Goal: Task Accomplishment & Management: Manage account settings

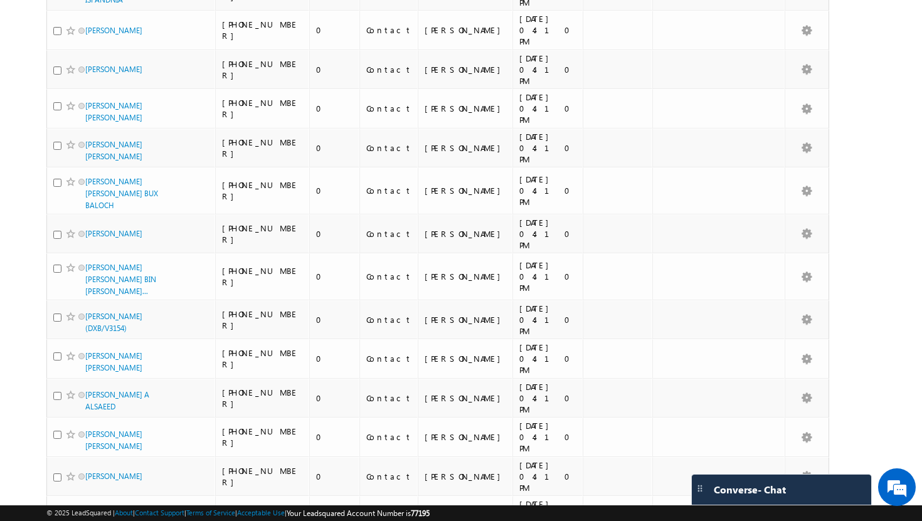
scroll to position [2879, 0]
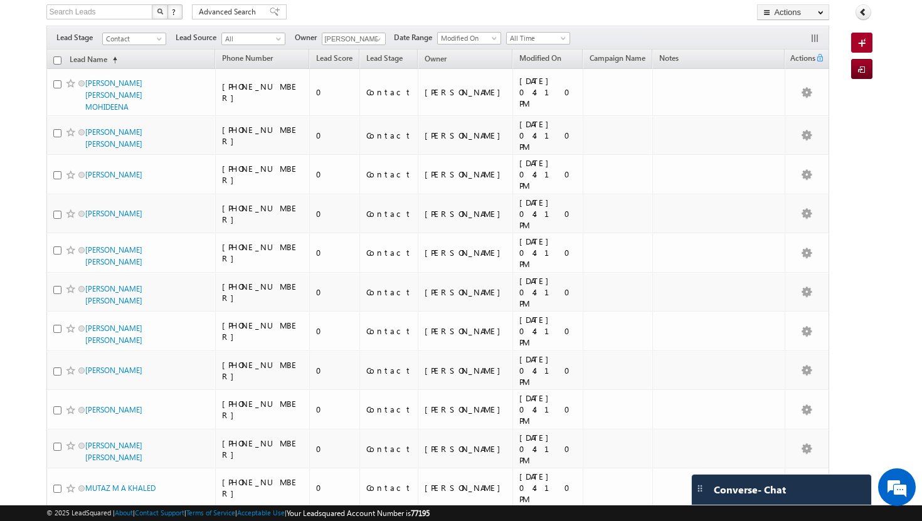
scroll to position [0, 0]
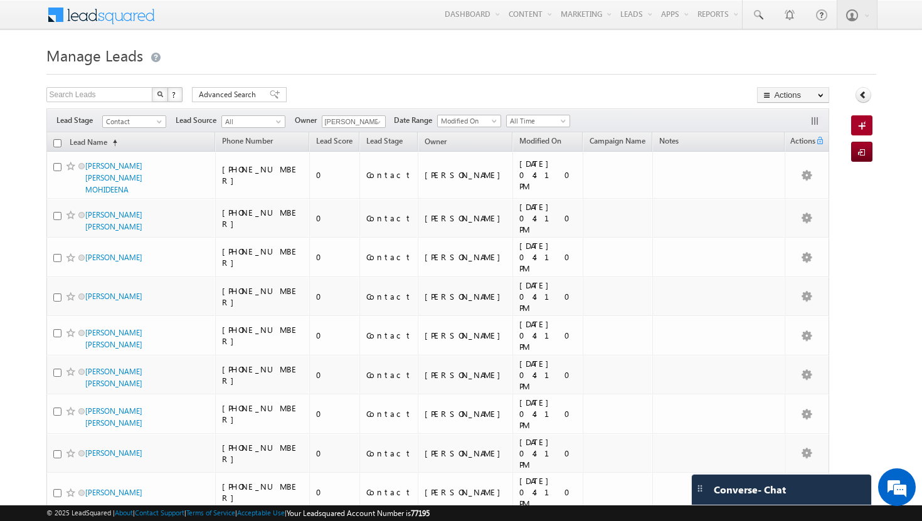
click at [58, 146] on input "checkbox" at bounding box center [57, 143] width 8 height 8
checkbox input "true"
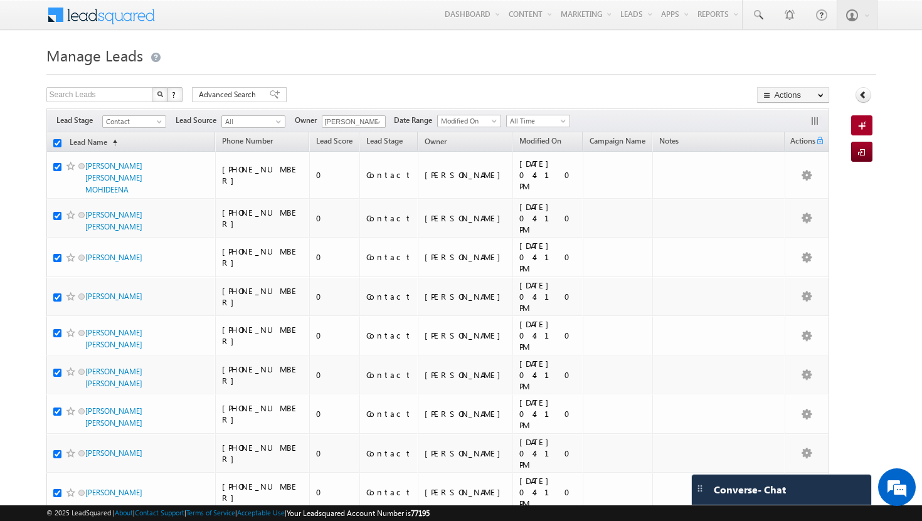
checkbox input "true"
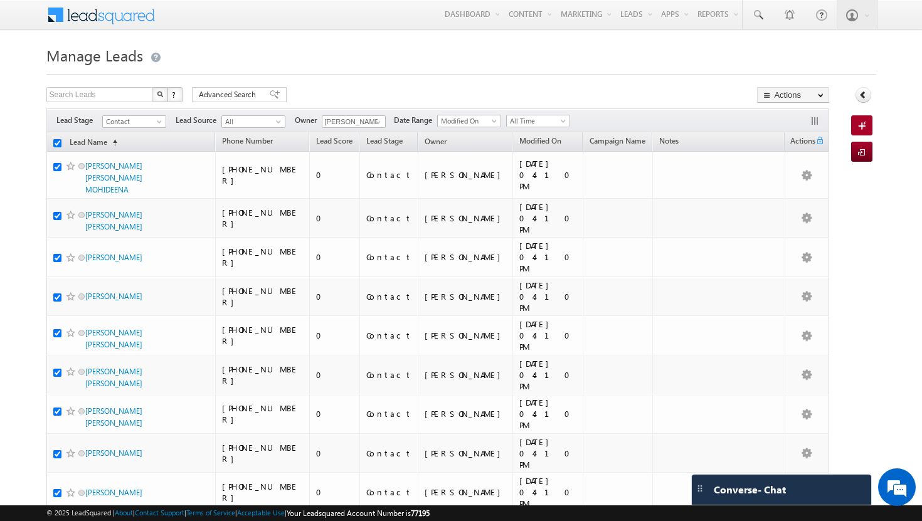
checkbox input "true"
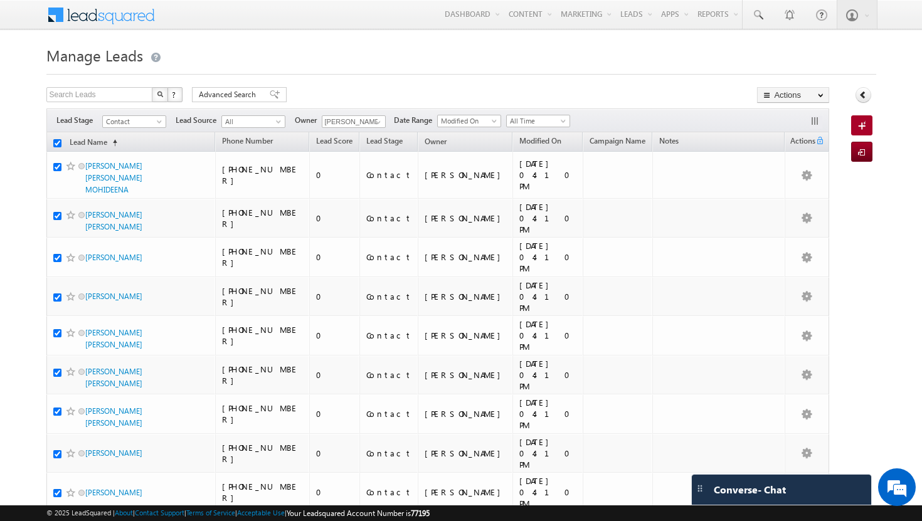
checkbox input "true"
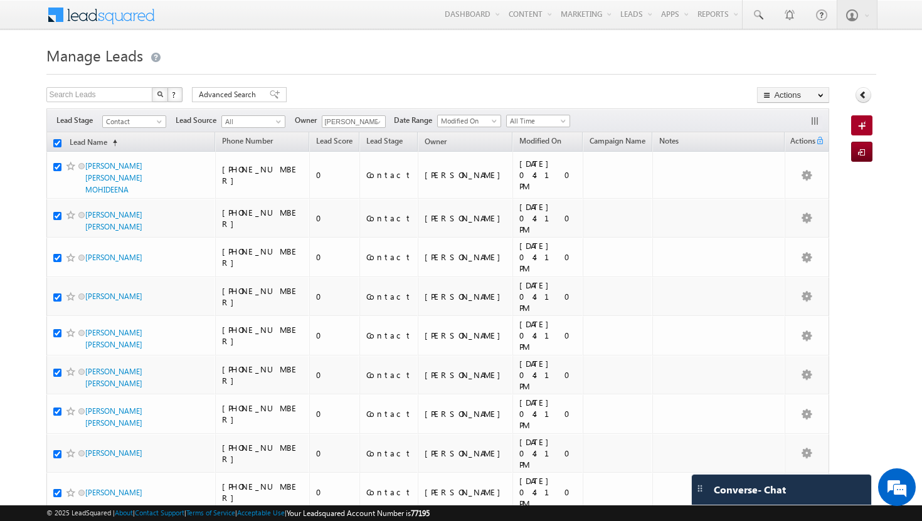
checkbox input "true"
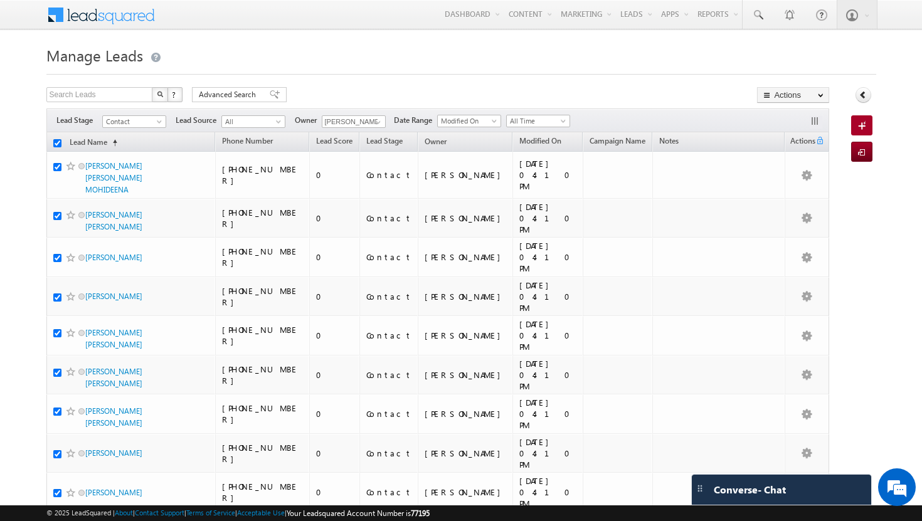
checkbox input "true"
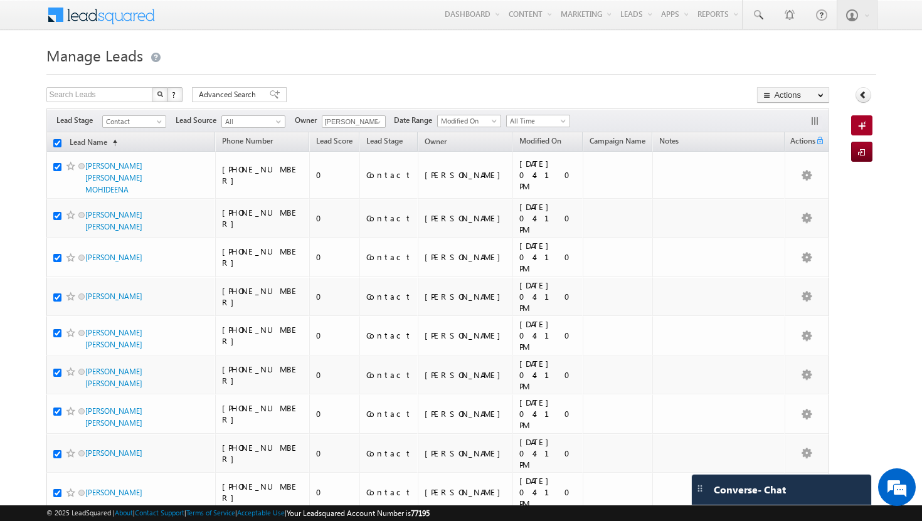
checkbox input "true"
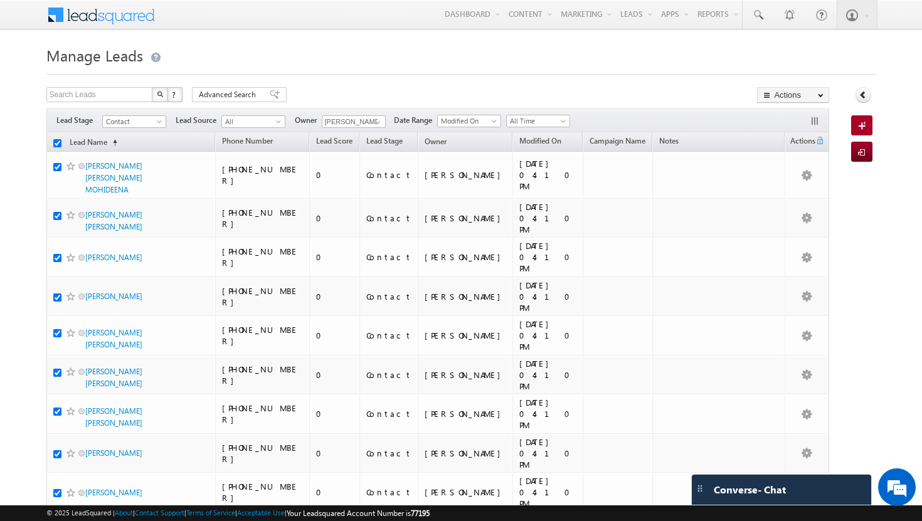
checkbox input "true"
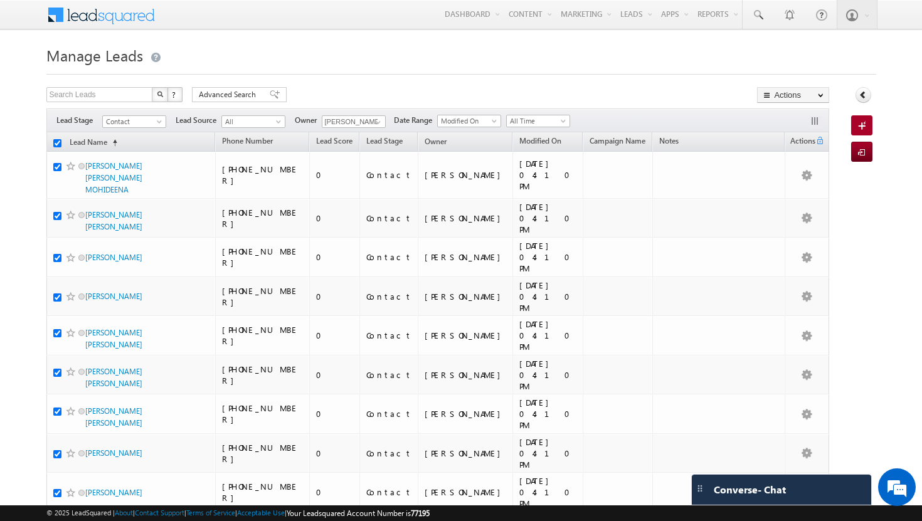
checkbox input "true"
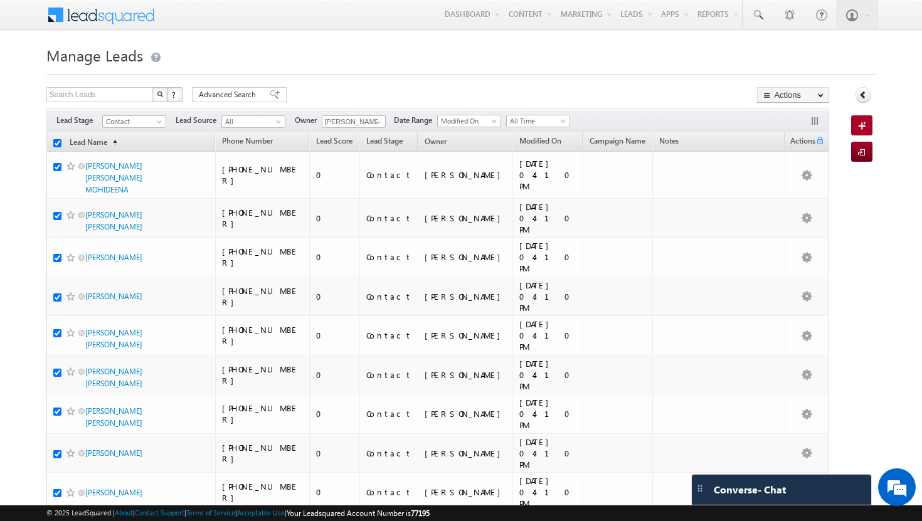
checkbox input "true"
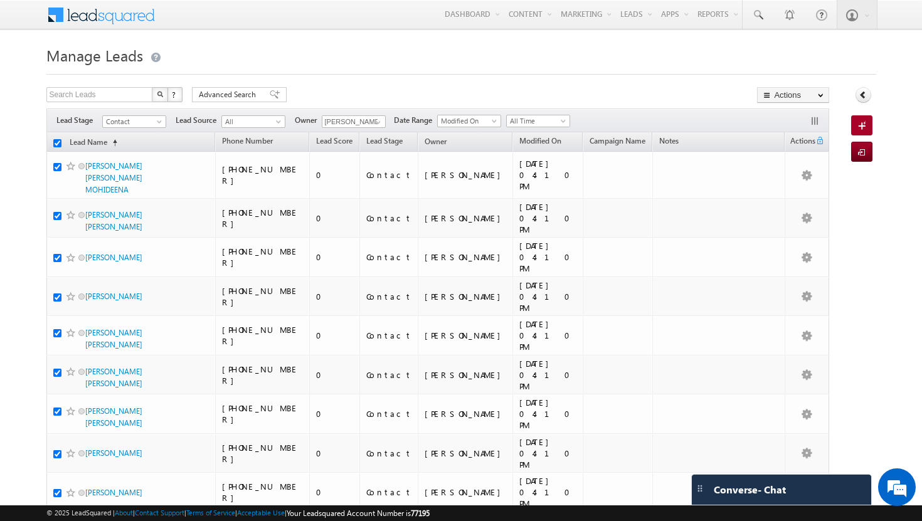
checkbox input "true"
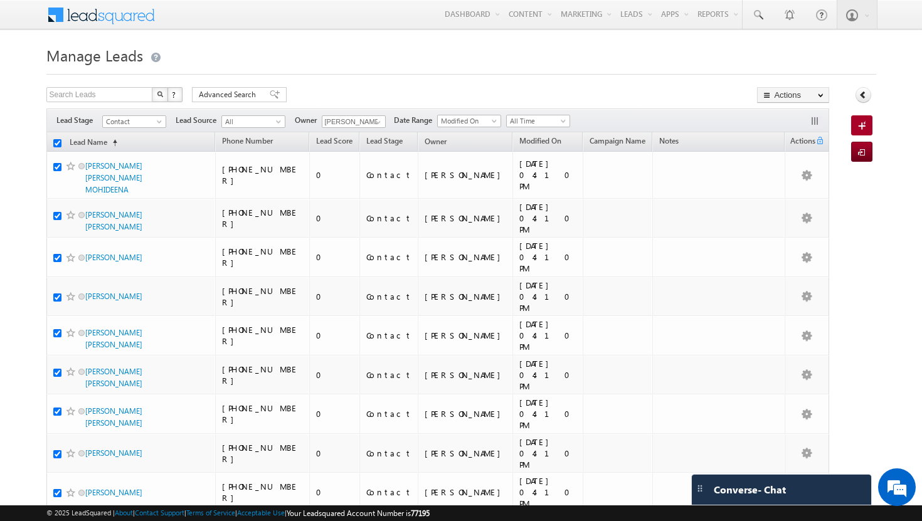
checkbox input "true"
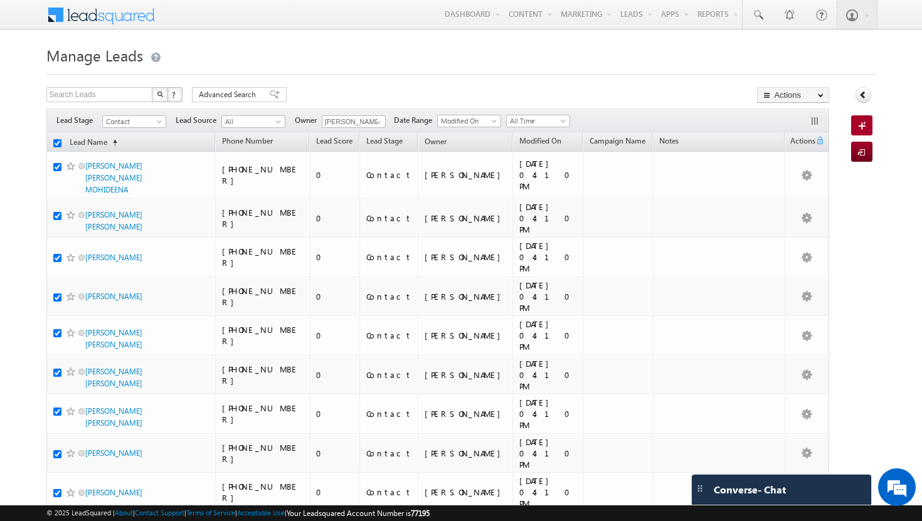
checkbox input "true"
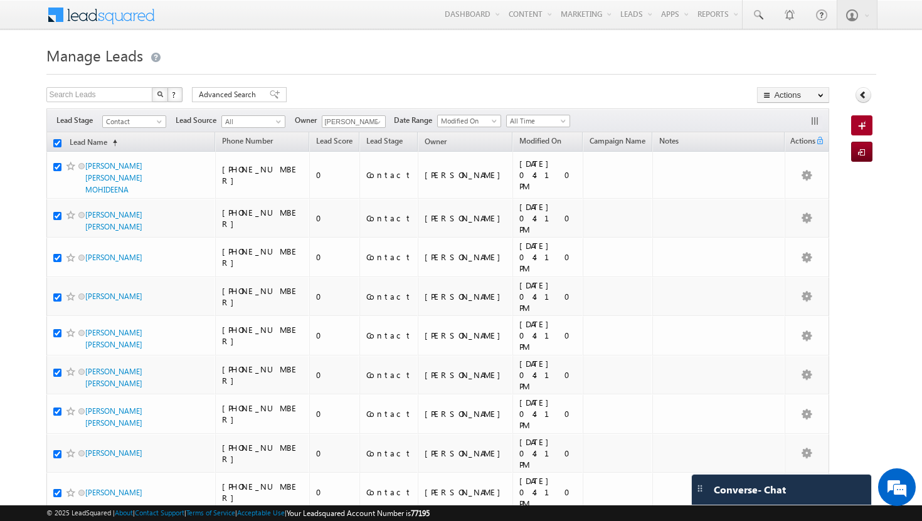
checkbox input "true"
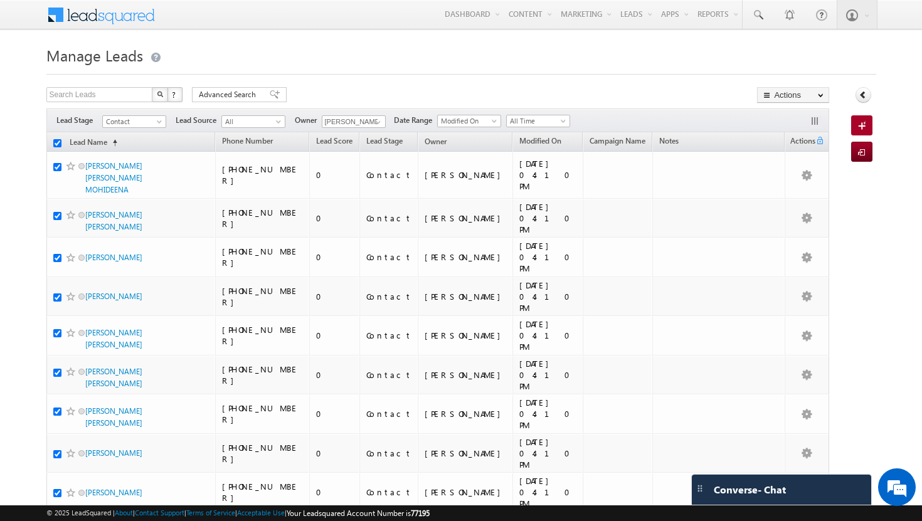
checkbox input "true"
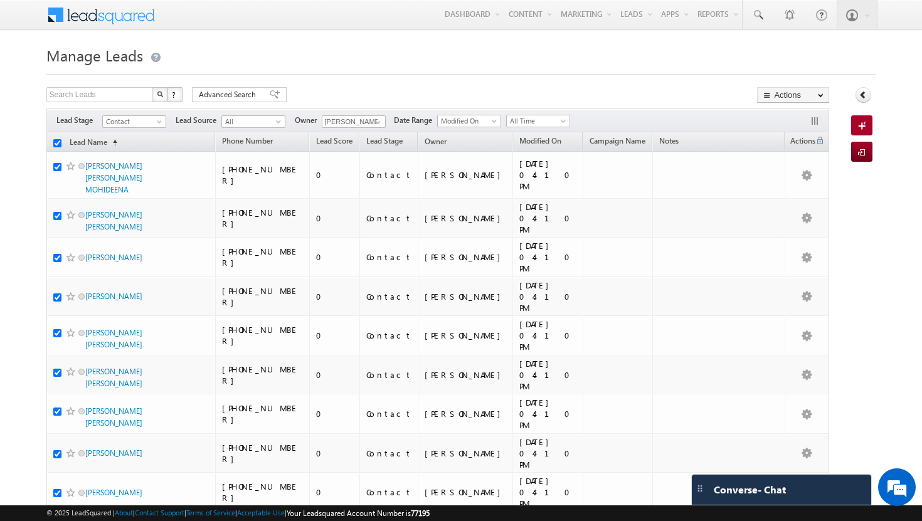
checkbox input "true"
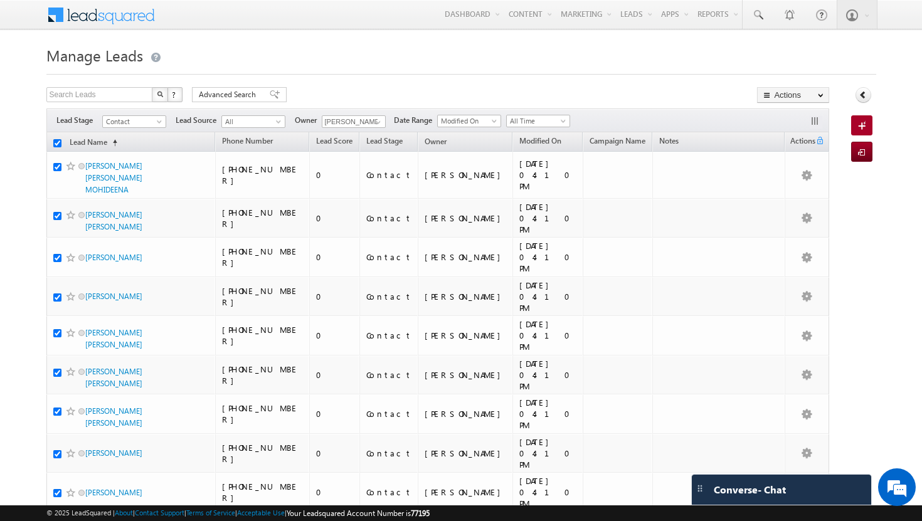
checkbox input "true"
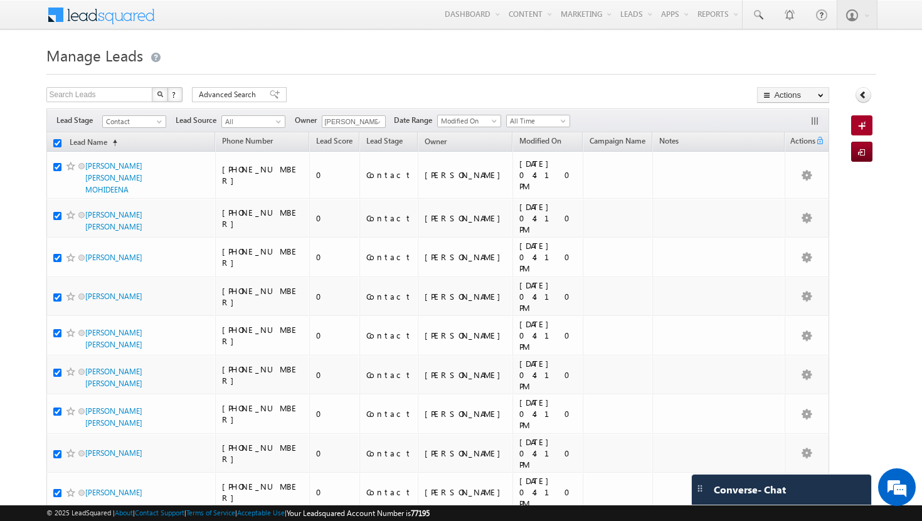
checkbox input "true"
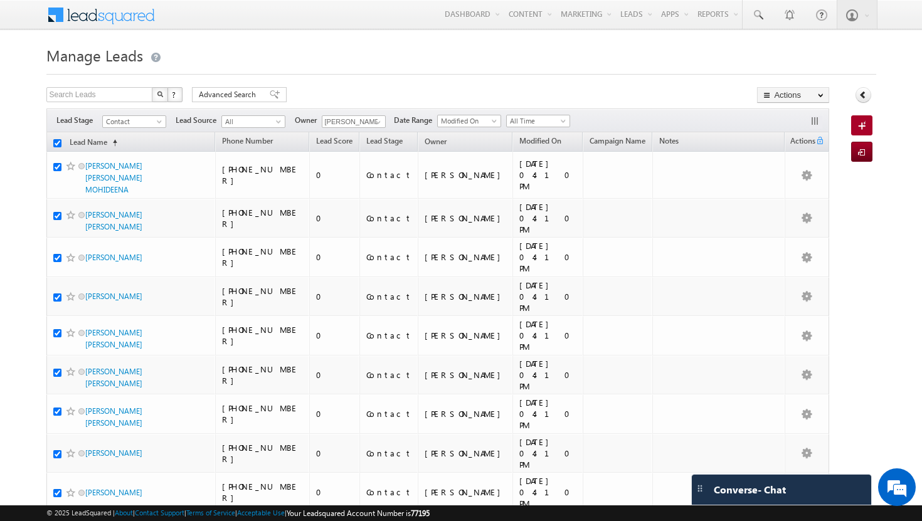
checkbox input "true"
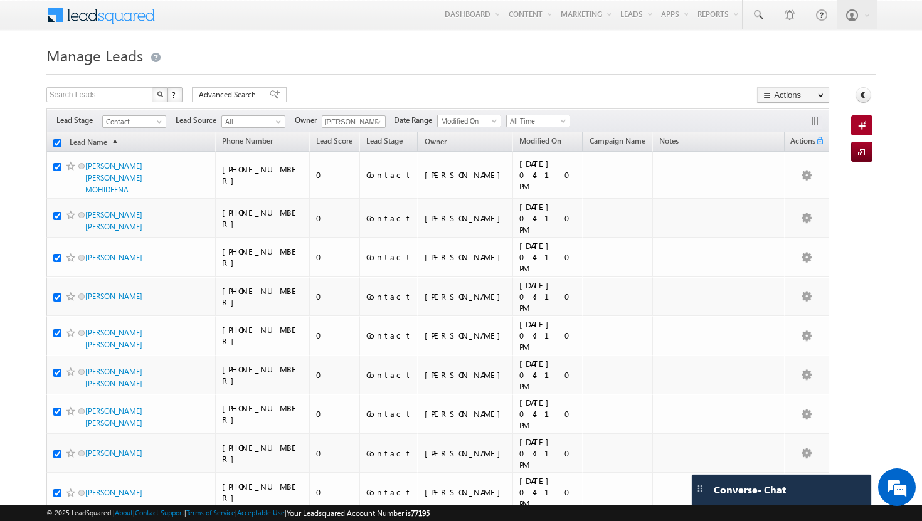
checkbox input "true"
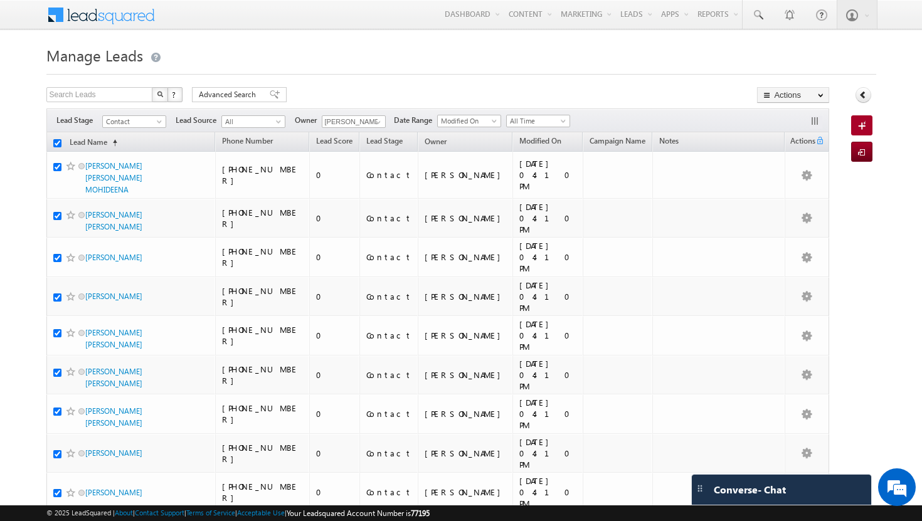
checkbox input "true"
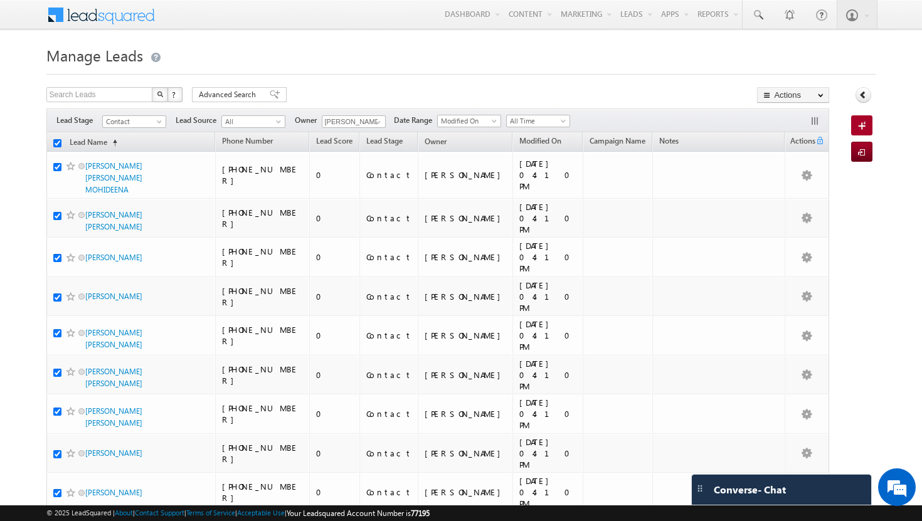
checkbox input "true"
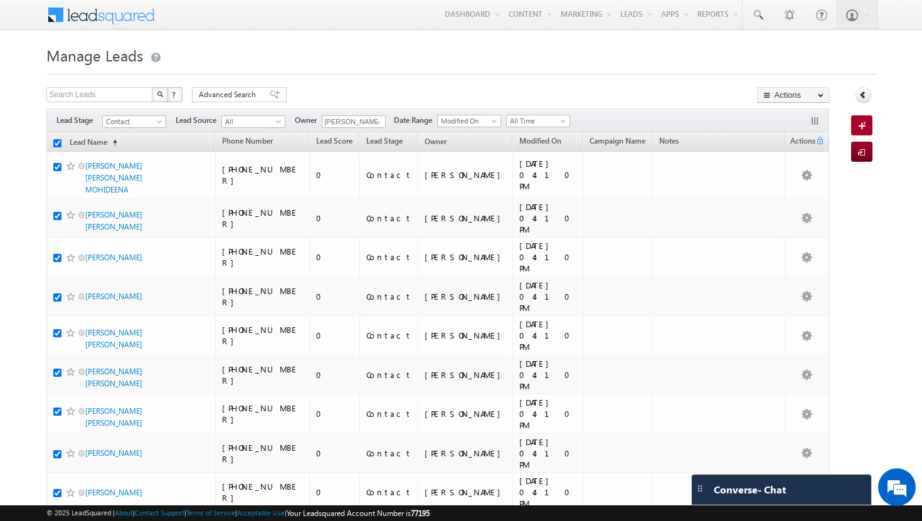
checkbox input "true"
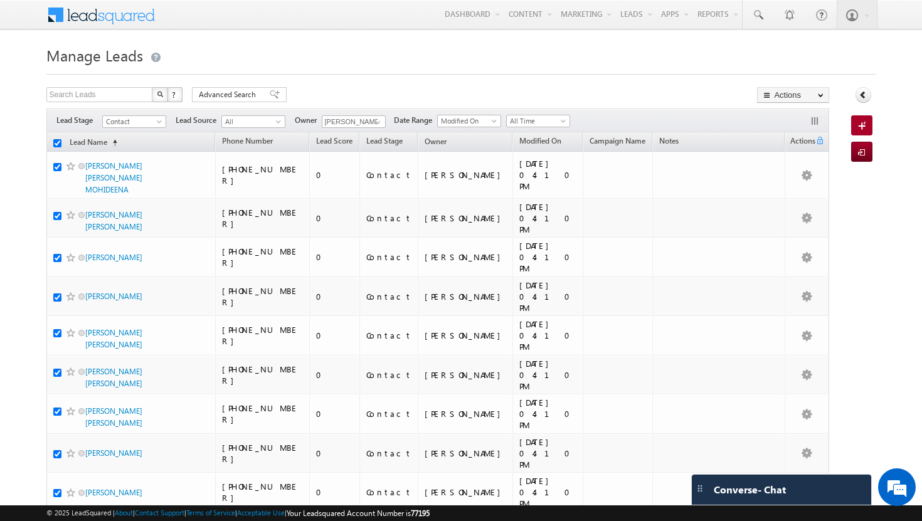
checkbox input "true"
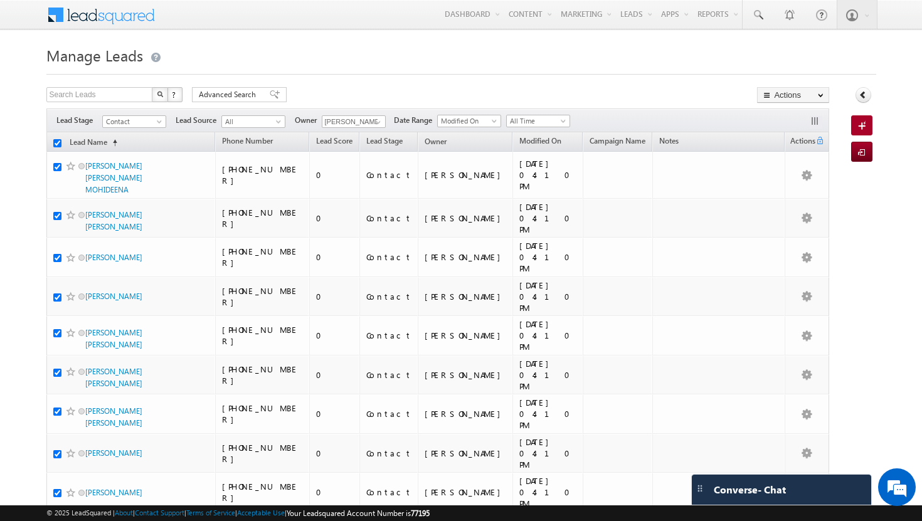
checkbox input "true"
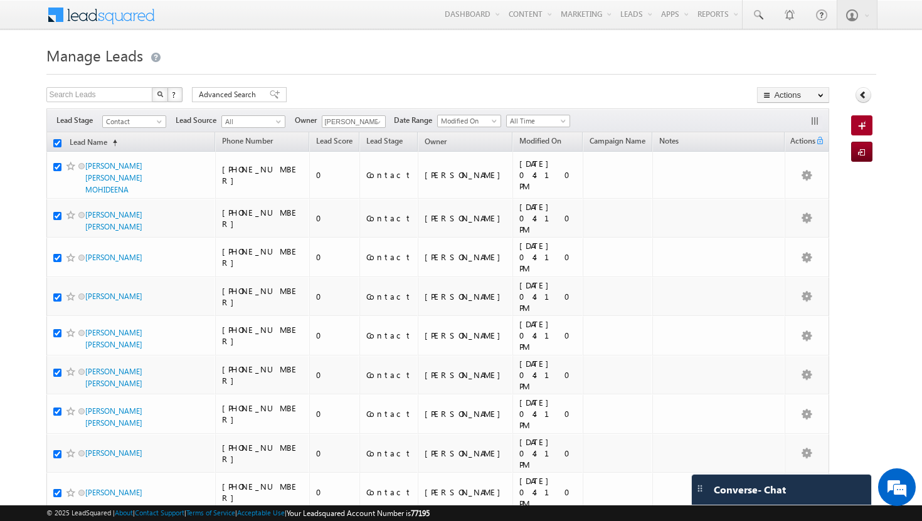
checkbox input "true"
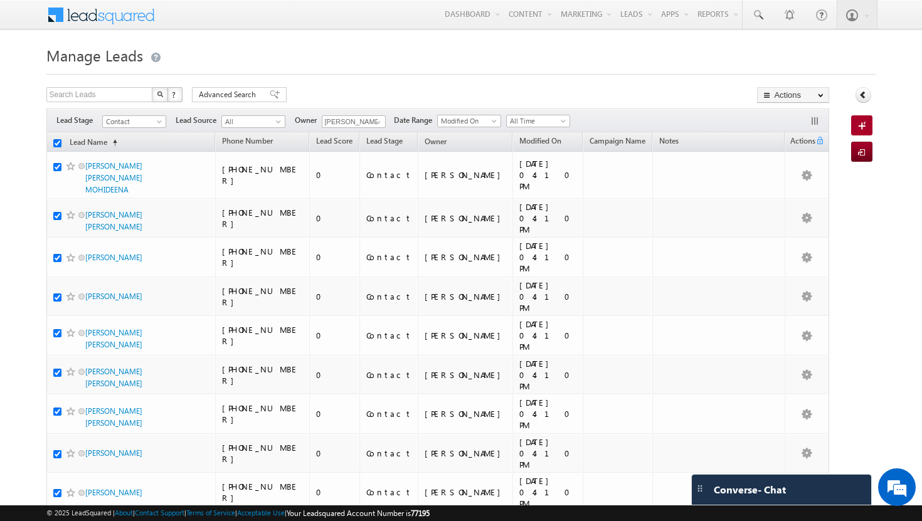
checkbox input "true"
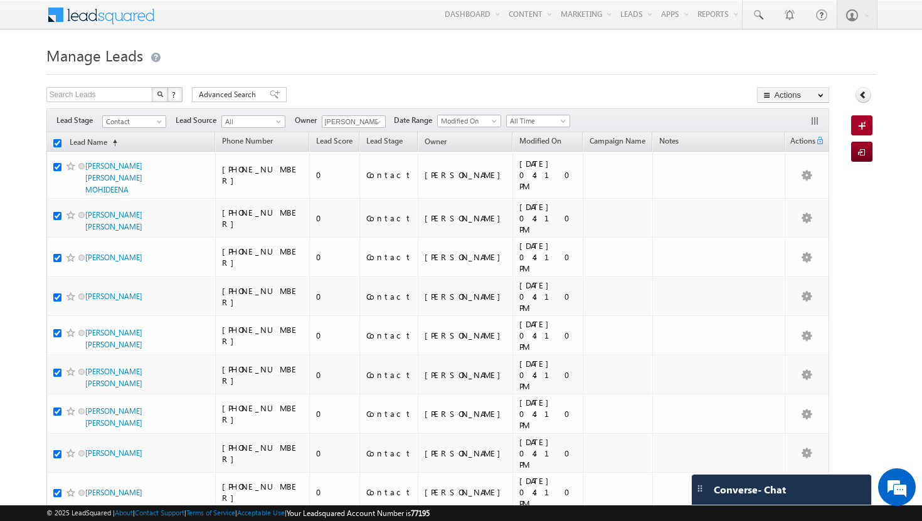
checkbox input "true"
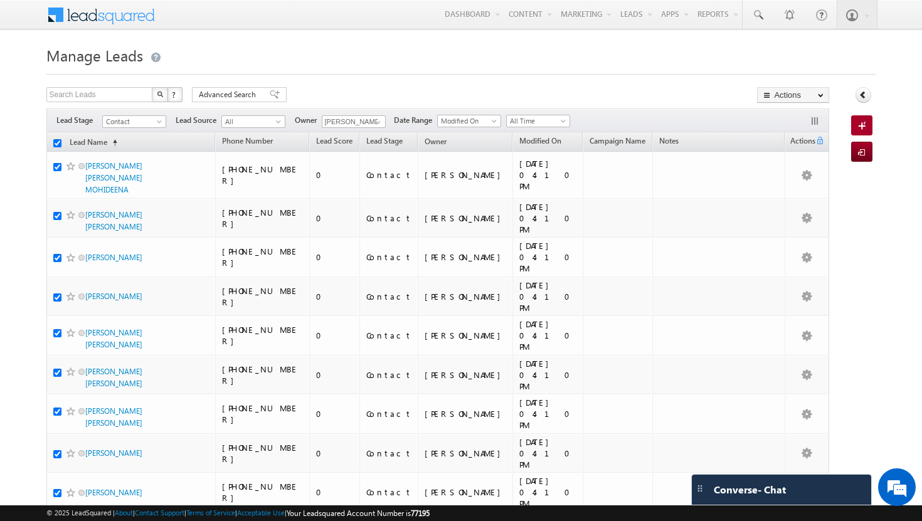
checkbox input "true"
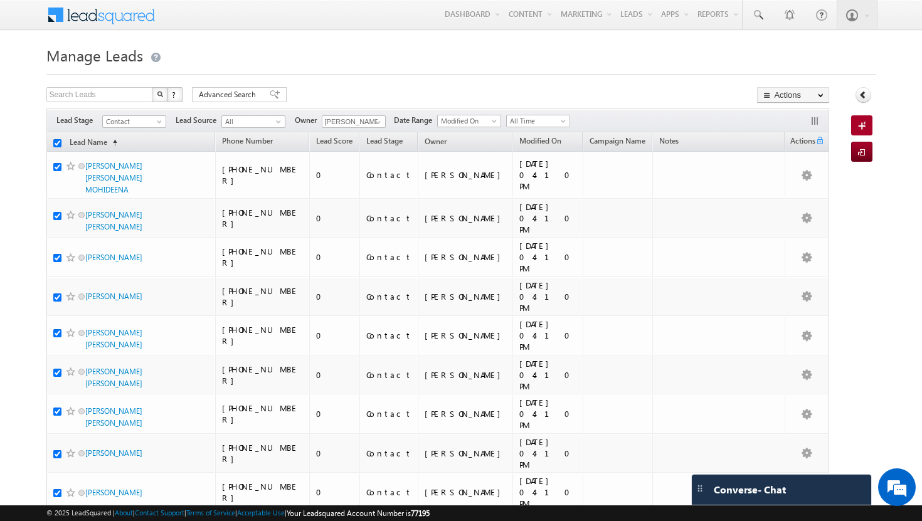
checkbox input "true"
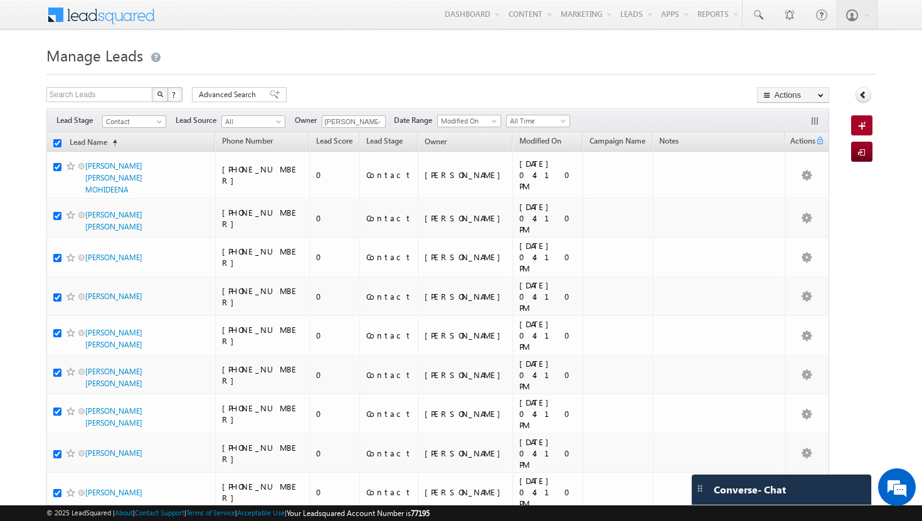
checkbox input "true"
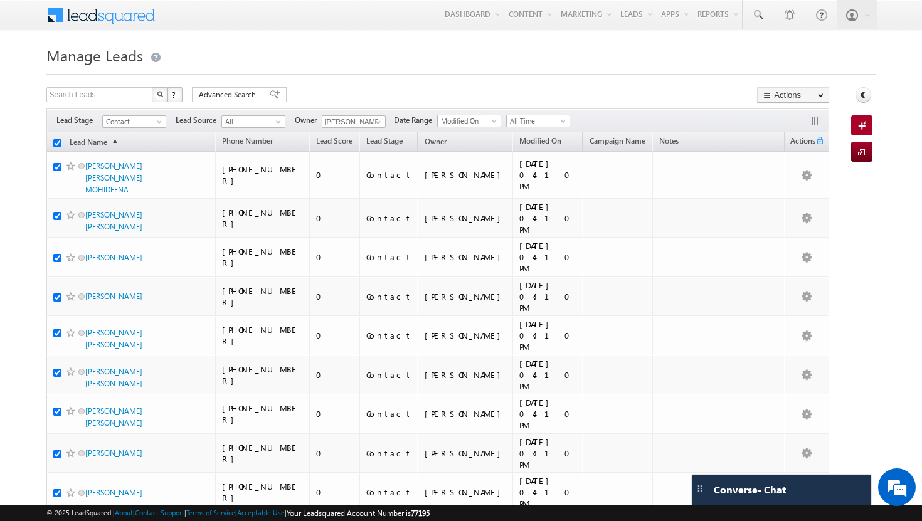
checkbox input "true"
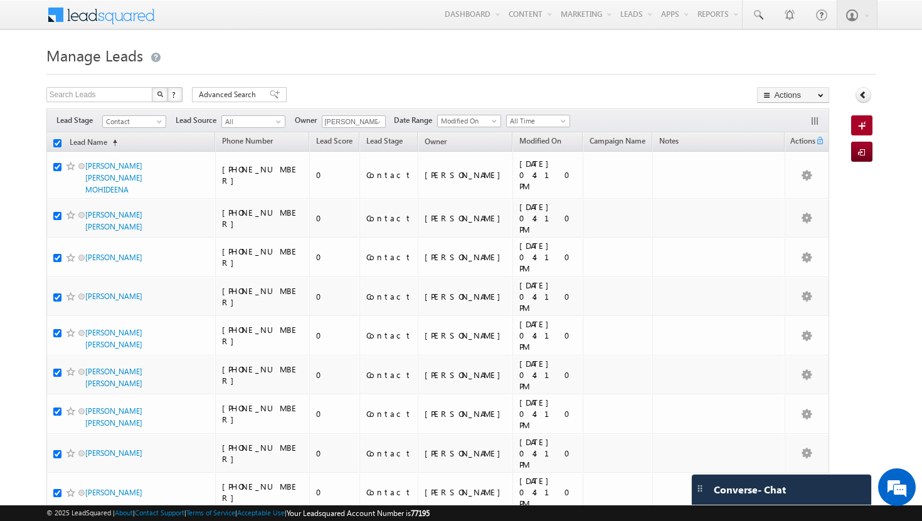
checkbox input "true"
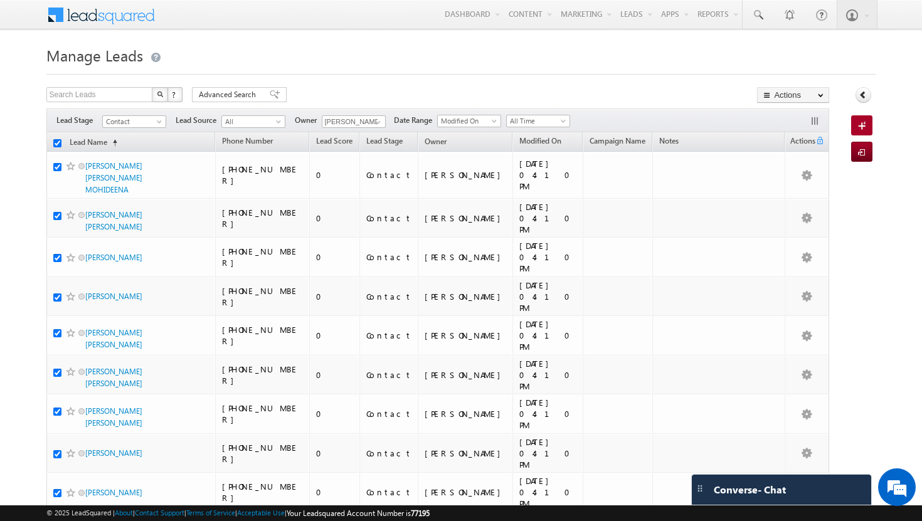
checkbox input "true"
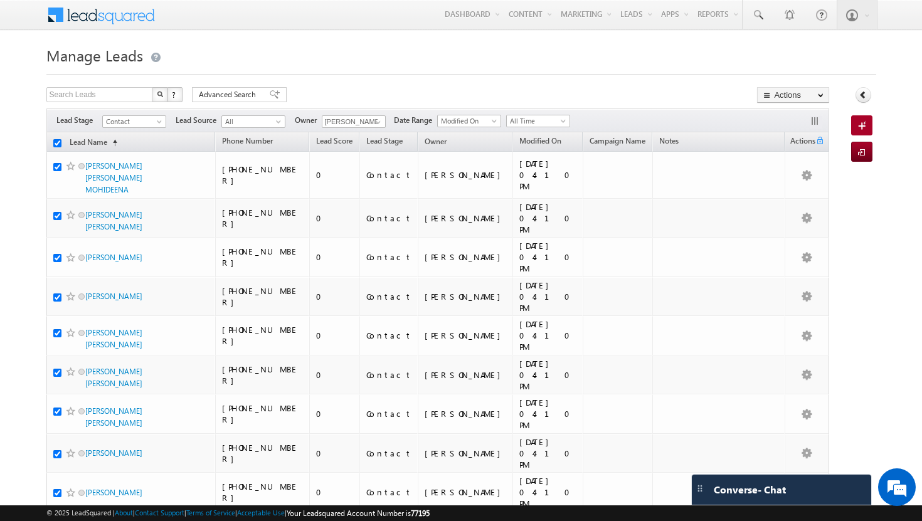
checkbox input "true"
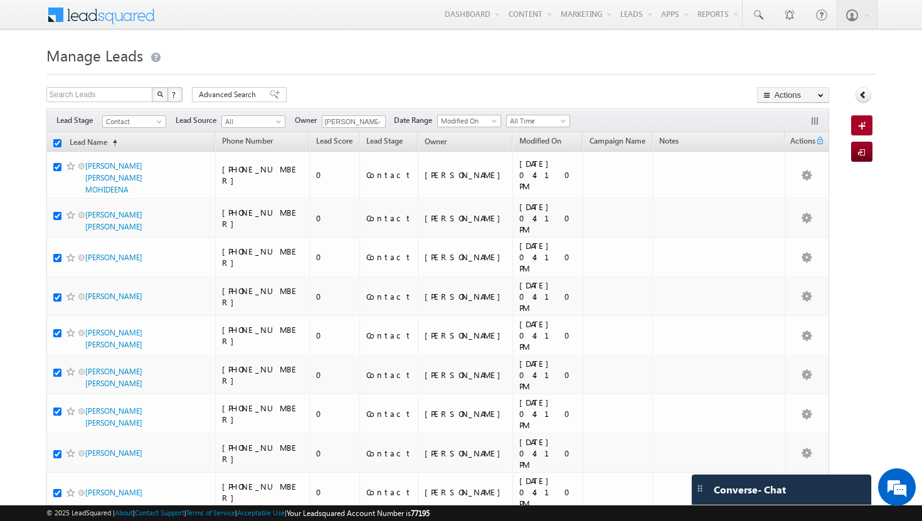
checkbox input "true"
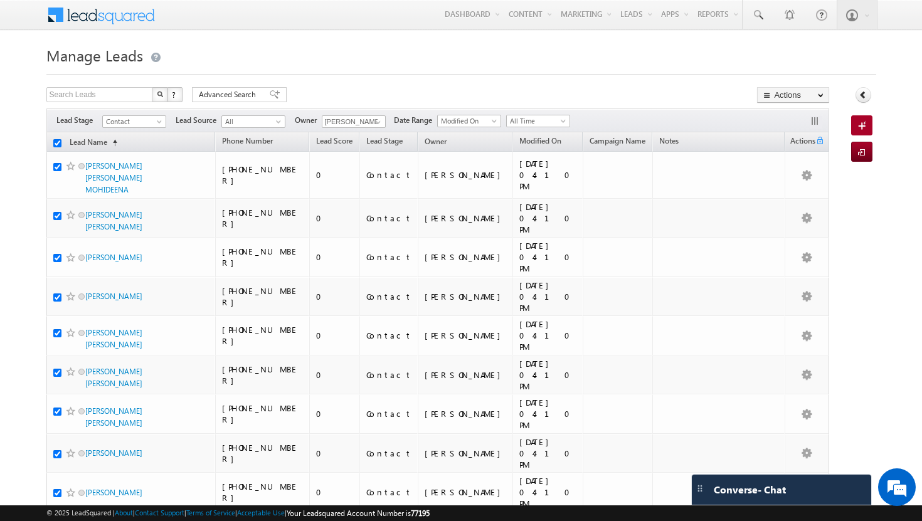
checkbox input "true"
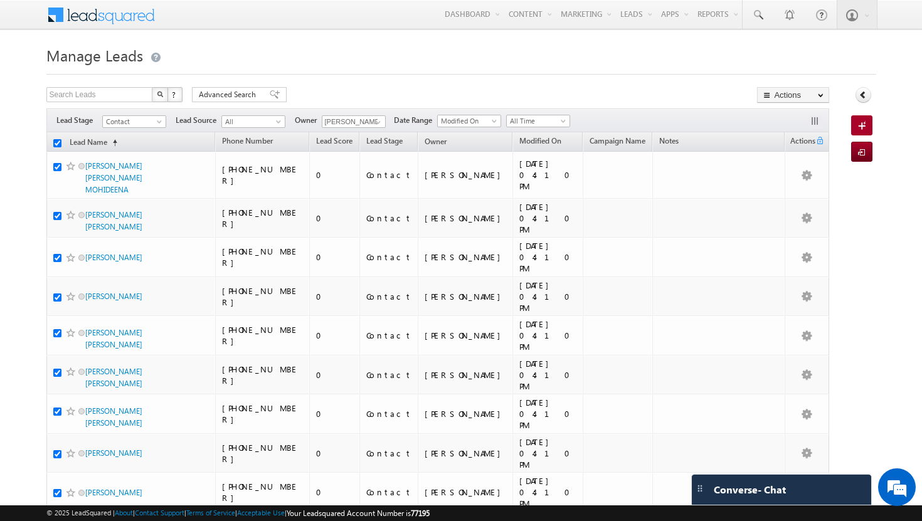
checkbox input "true"
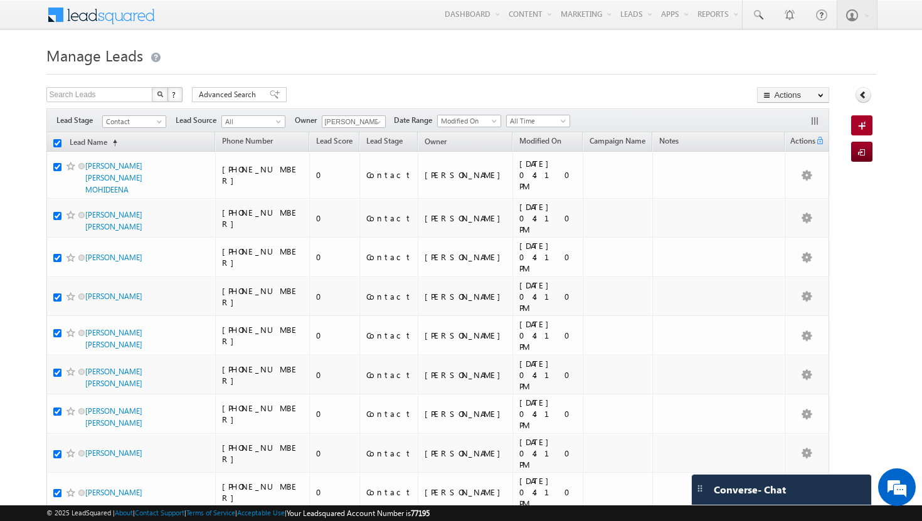
checkbox input "true"
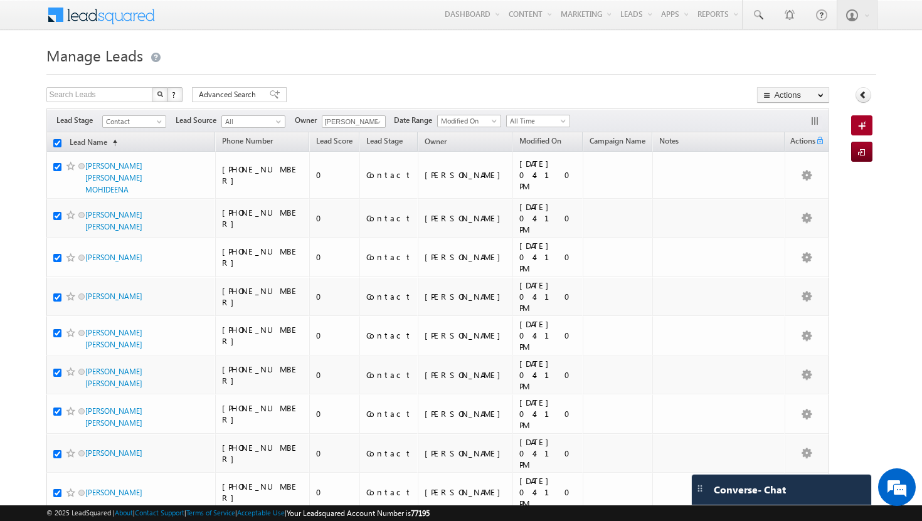
checkbox input "true"
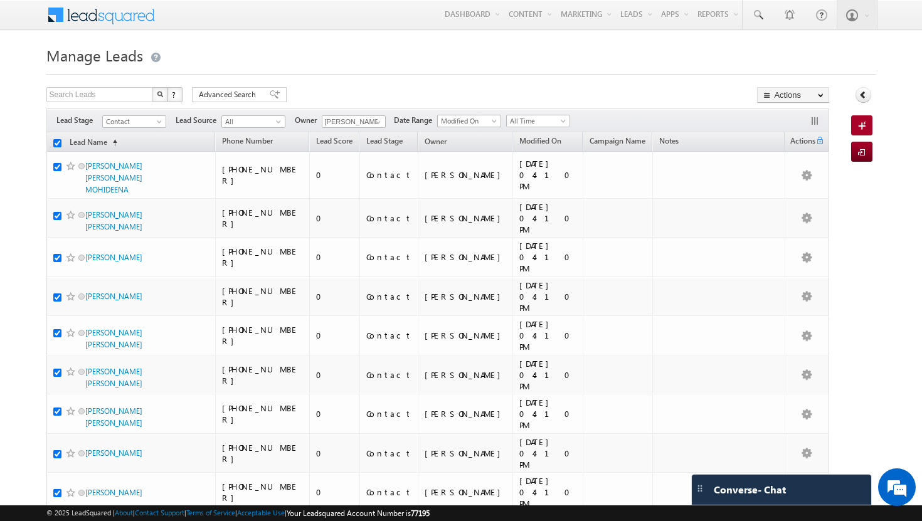
checkbox input "true"
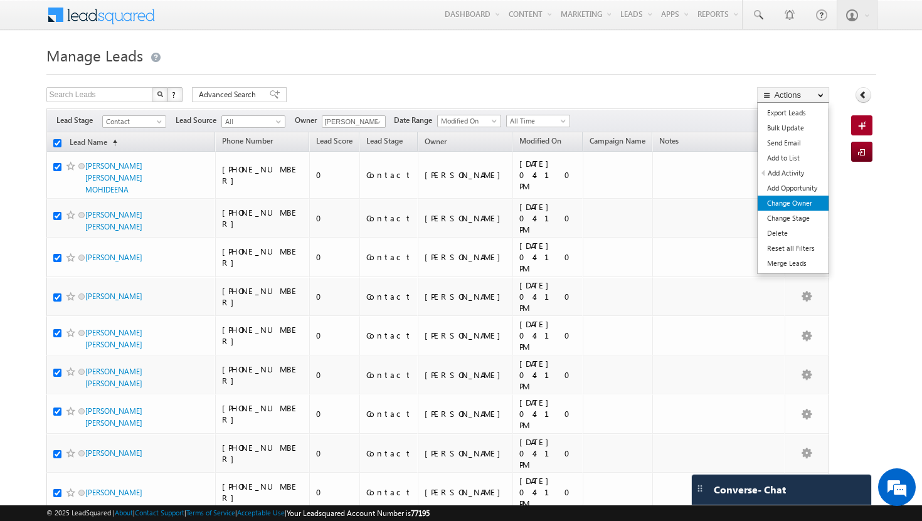
click at [804, 202] on link "Change Owner" at bounding box center [793, 203] width 71 height 15
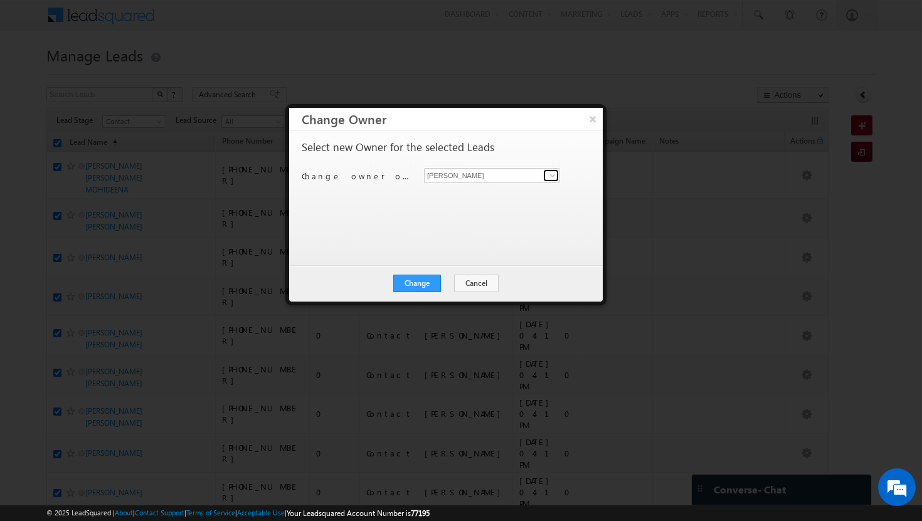
click at [555, 175] on span at bounding box center [553, 176] width 10 height 10
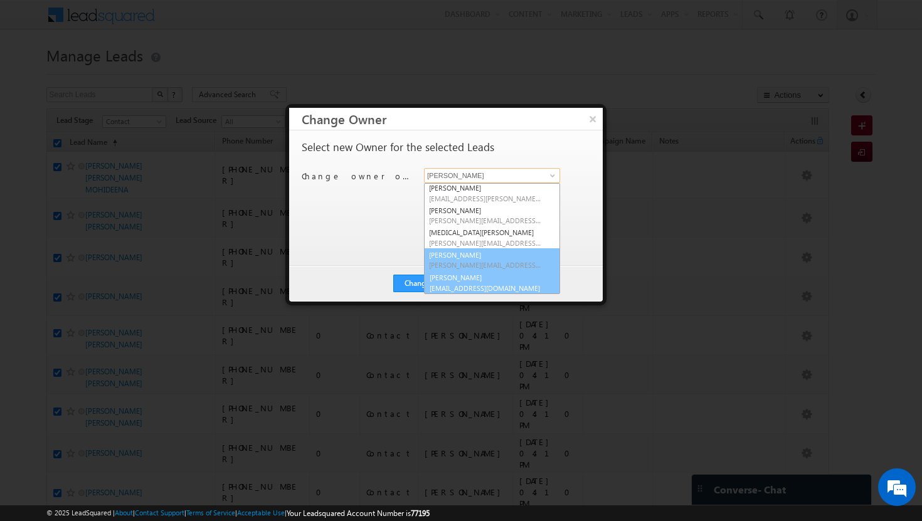
scroll to position [114, 0]
click at [491, 286] on span "[EMAIL_ADDRESS][DOMAIN_NAME]" at bounding box center [485, 286] width 113 height 9
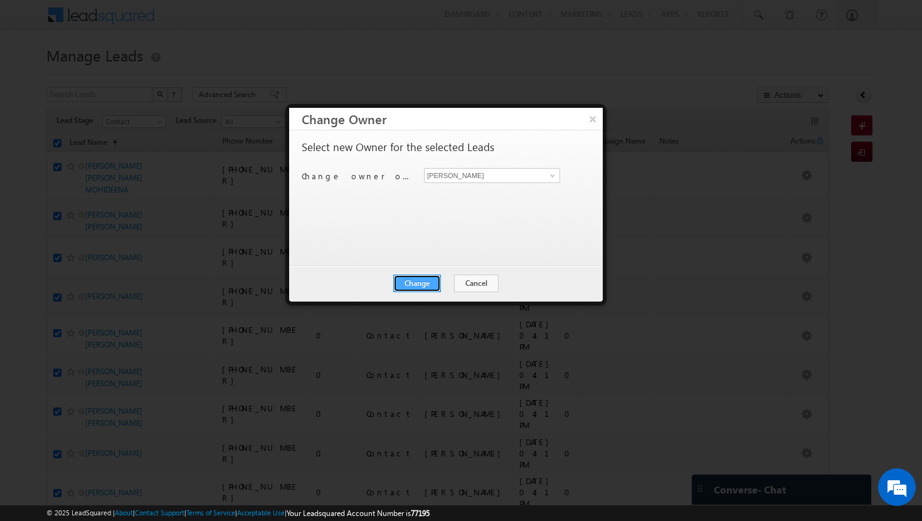
click at [411, 282] on button "Change" at bounding box center [417, 284] width 48 height 18
click at [468, 284] on div "Change Cancel Close" at bounding box center [446, 283] width 314 height 36
click at [450, 283] on button "Close" at bounding box center [448, 284] width 40 height 18
